Goal: Task Accomplishment & Management: Manage account settings

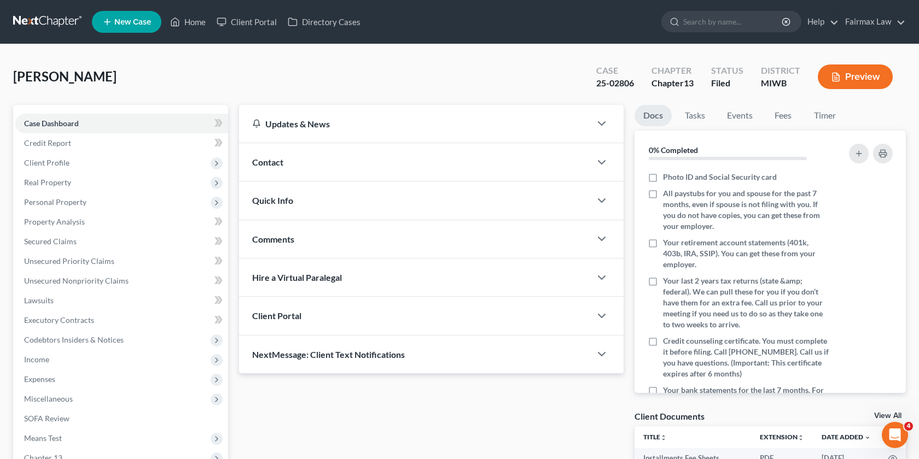
scroll to position [141, 0]
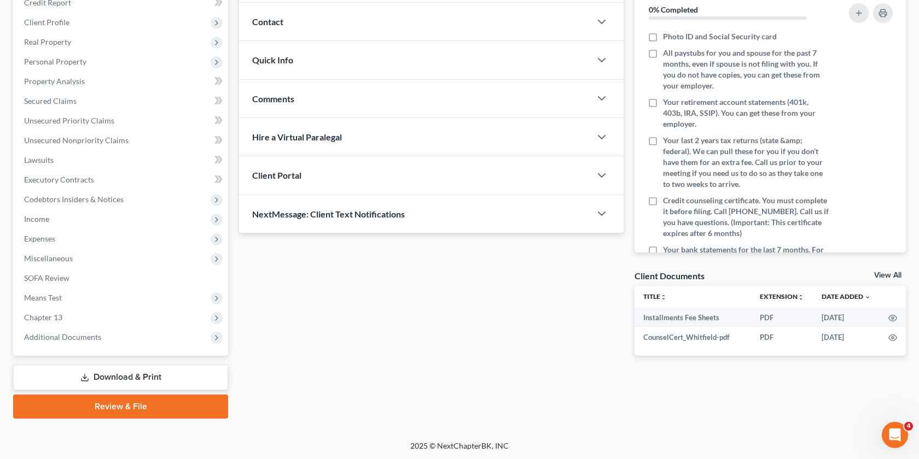
click at [98, 347] on div "Case Dashboard Payments Invoices Payments Payments Credit Report Client Profile…" at bounding box center [120, 160] width 215 height 392
click at [92, 336] on span "Additional Documents" at bounding box center [62, 337] width 77 height 9
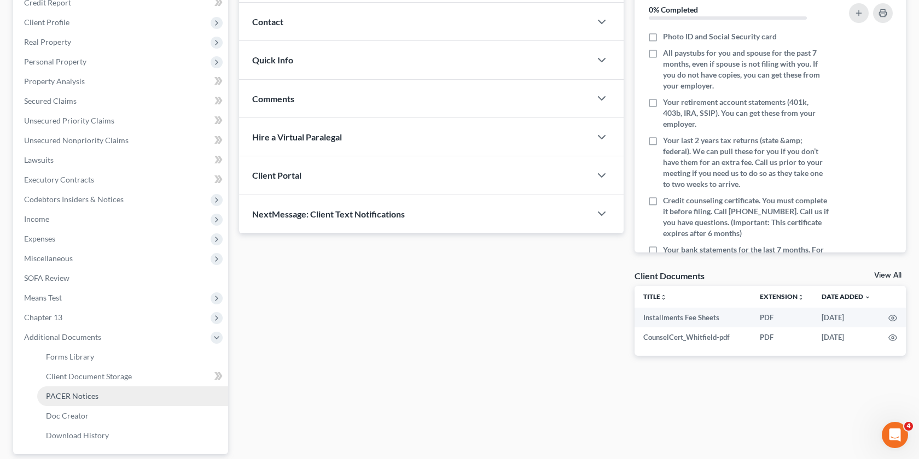
click at [93, 395] on span "PACER Notices" at bounding box center [72, 396] width 53 height 9
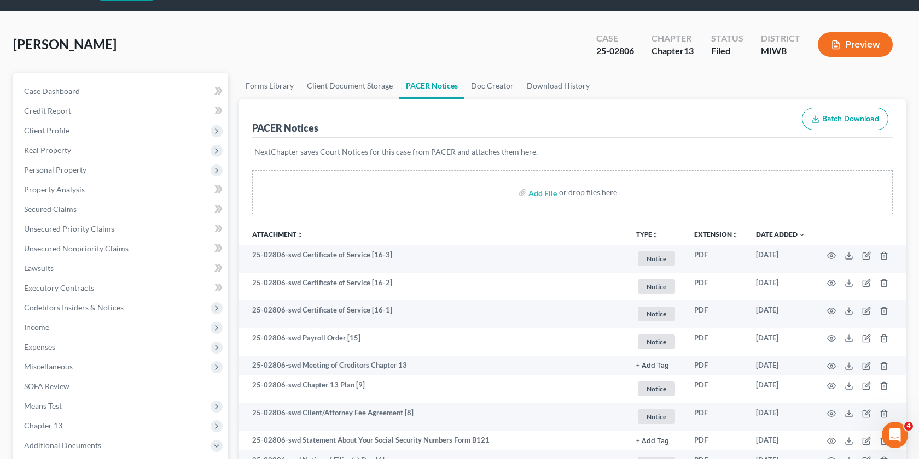
scroll to position [37, 0]
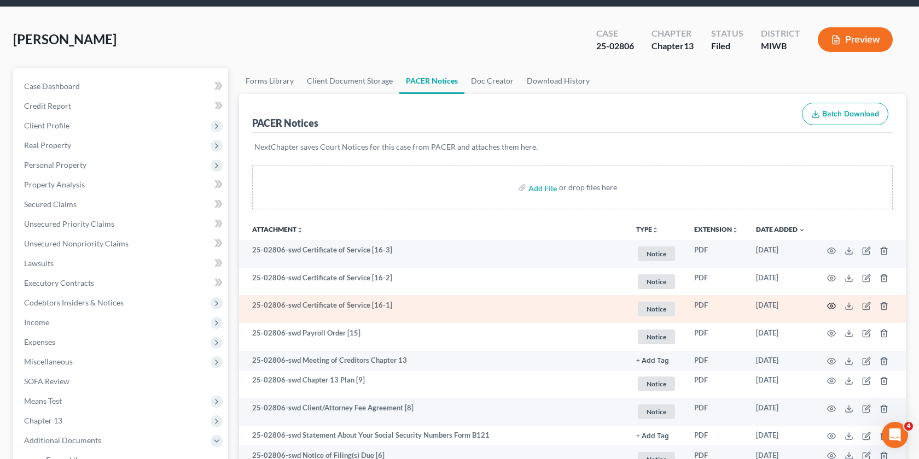
click at [831, 307] on icon "button" at bounding box center [831, 306] width 9 height 9
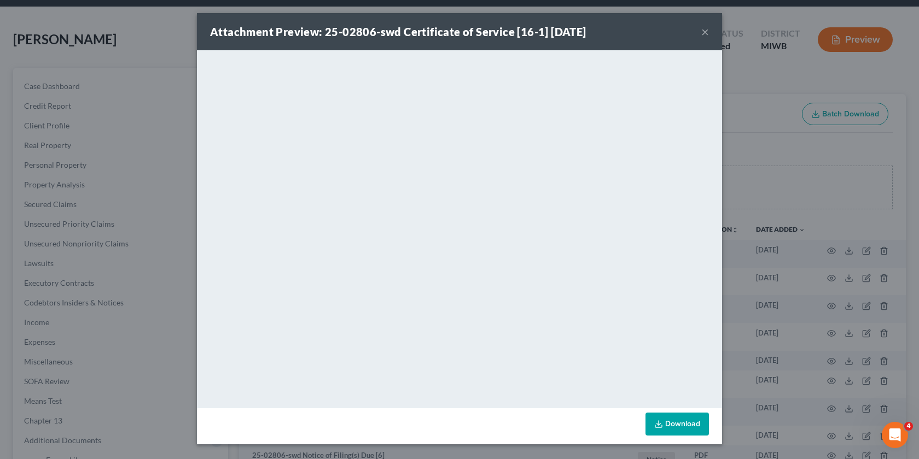
click at [759, 184] on div "Attachment Preview: 25-02806-swd Certificate of Service [16-1] [DATE] × <object…" at bounding box center [459, 229] width 919 height 459
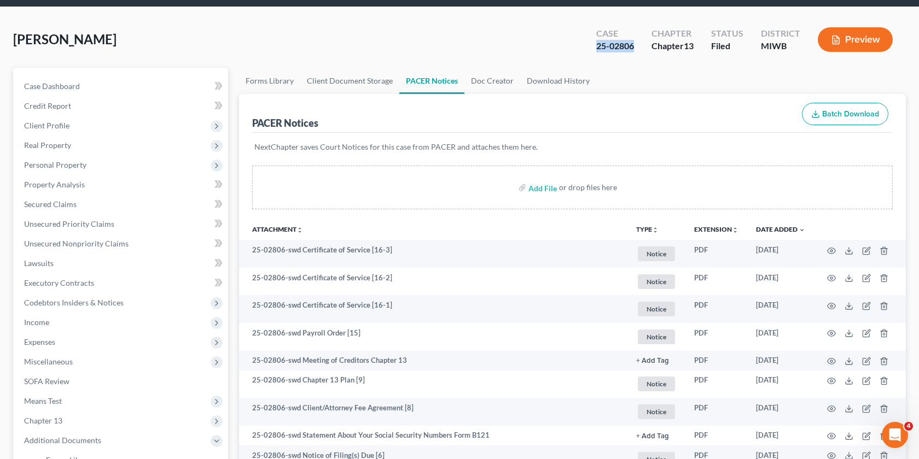
drag, startPoint x: 636, startPoint y: 43, endPoint x: 591, endPoint y: 43, distance: 44.8
click at [591, 43] on div "Case 25-02806" at bounding box center [614, 41] width 55 height 32
copy div "25-02806"
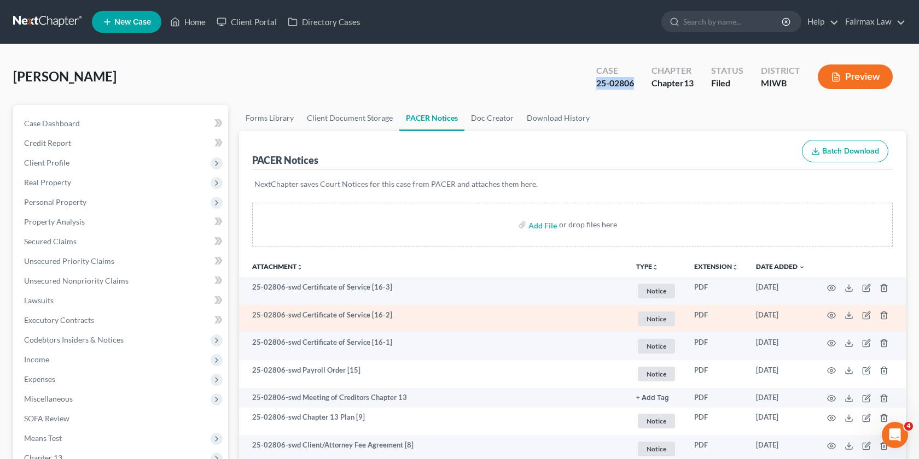
scroll to position [21, 0]
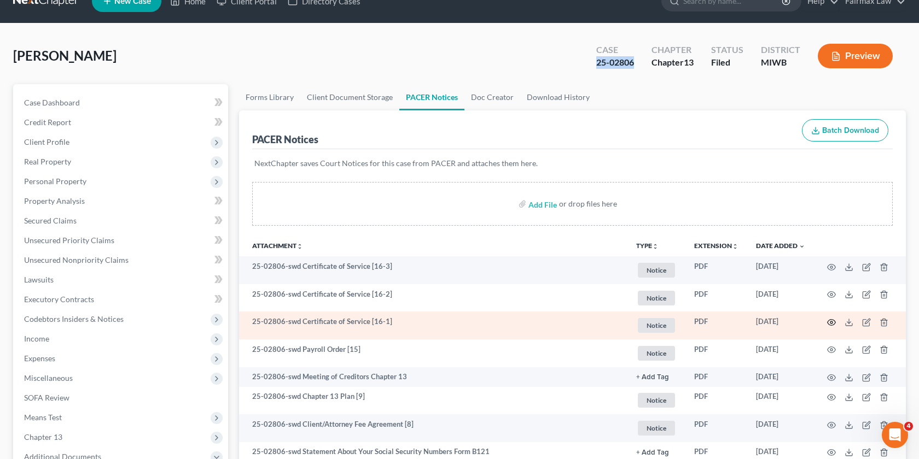
click at [828, 318] on icon "button" at bounding box center [831, 322] width 9 height 9
